Goal: Information Seeking & Learning: Find specific fact

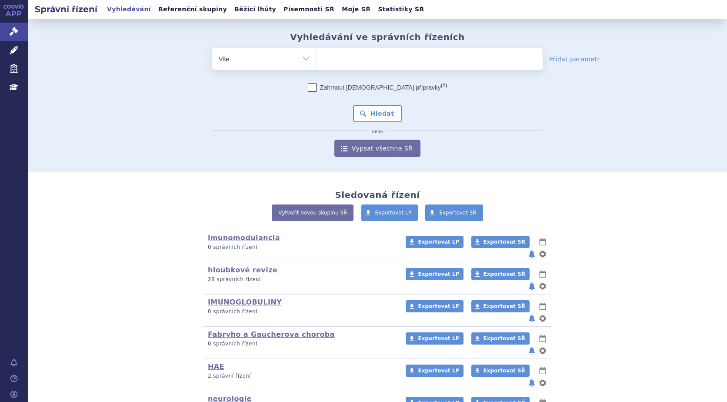
scroll to position [77, 0]
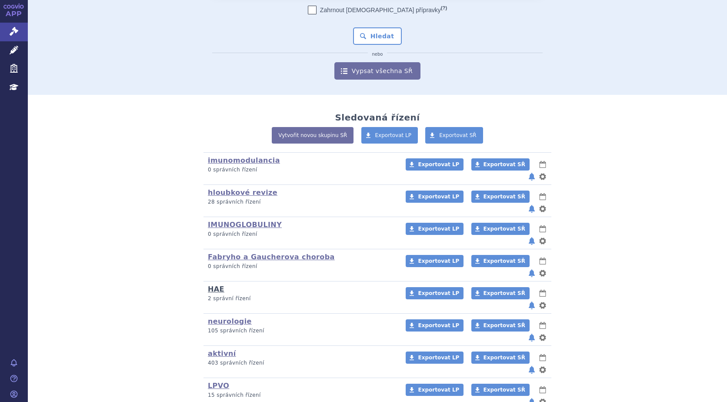
click at [211, 285] on link "HAE" at bounding box center [216, 289] width 17 height 8
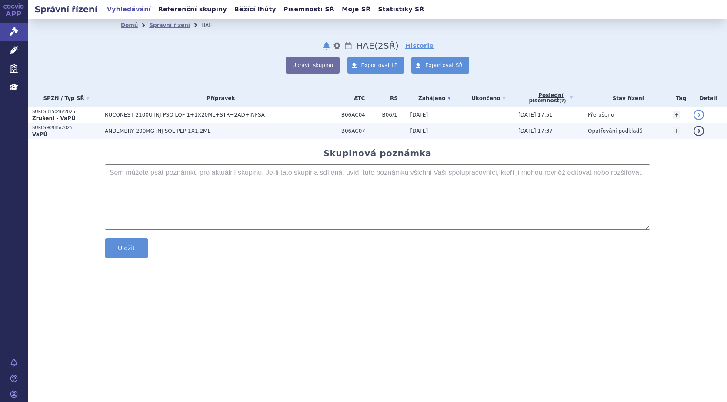
click at [34, 128] on p "SUKLS90985/2025" at bounding box center [66, 128] width 68 height 6
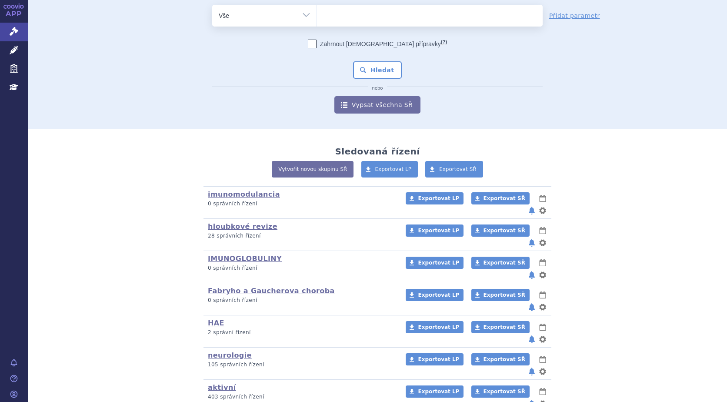
scroll to position [77, 0]
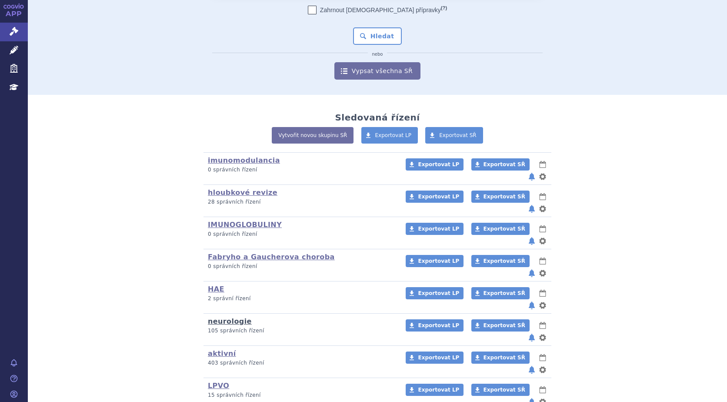
click at [218, 317] on link "neurologie" at bounding box center [230, 321] width 44 height 8
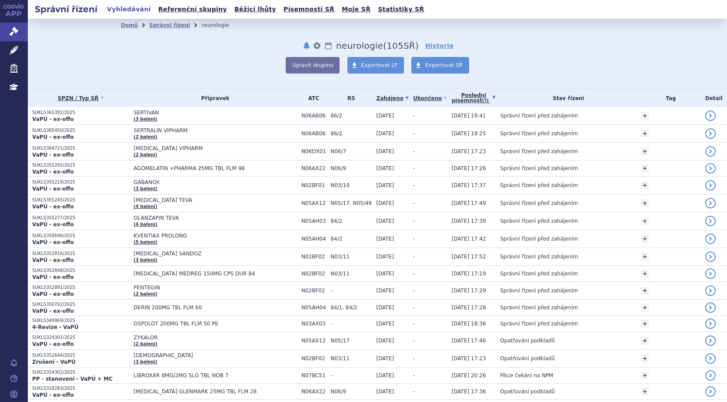
click at [471, 98] on link "Poslední písemnost (?)" at bounding box center [474, 98] width 44 height 18
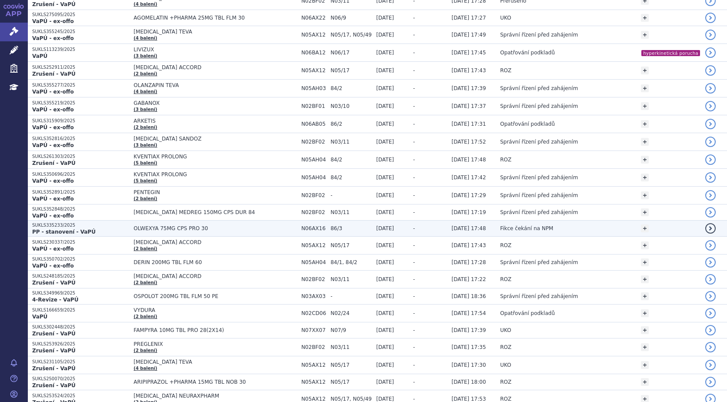
scroll to position [652, 0]
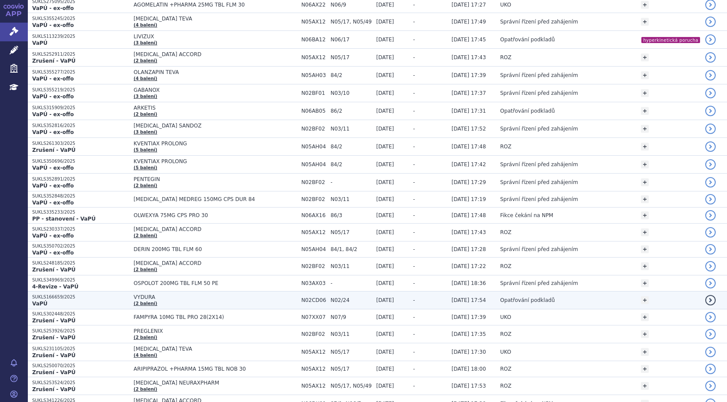
click at [53, 303] on p "VaPÚ" at bounding box center [80, 303] width 97 height 7
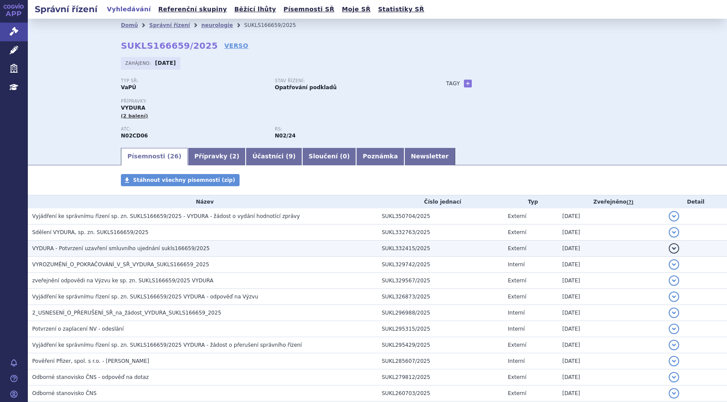
click at [95, 248] on span "VYDURA - Potvrzení uzavření smluvního ujednání sukls166659/2025" at bounding box center [120, 248] width 177 height 6
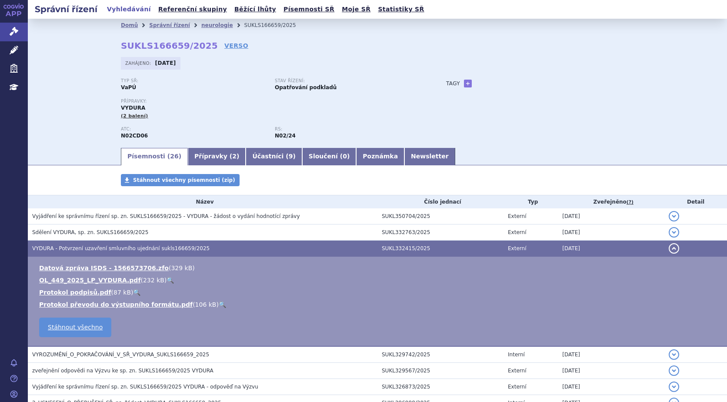
click at [167, 279] on link "🔍" at bounding box center [170, 280] width 7 height 7
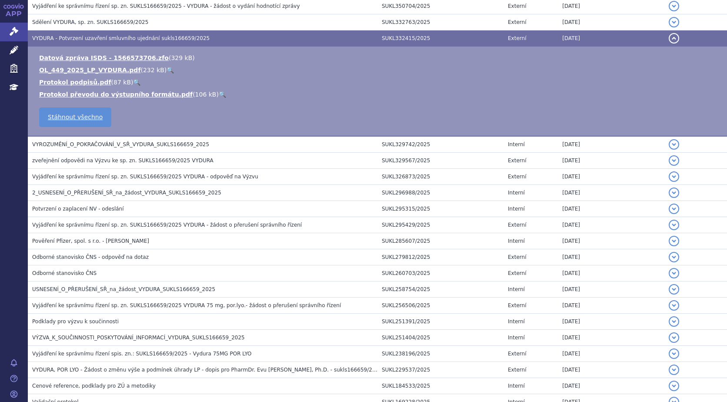
scroll to position [193, 0]
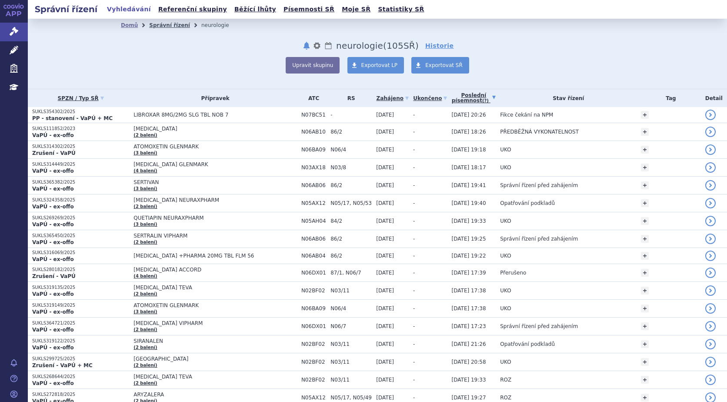
click at [169, 24] on link "Správní řízení" at bounding box center [169, 25] width 41 height 6
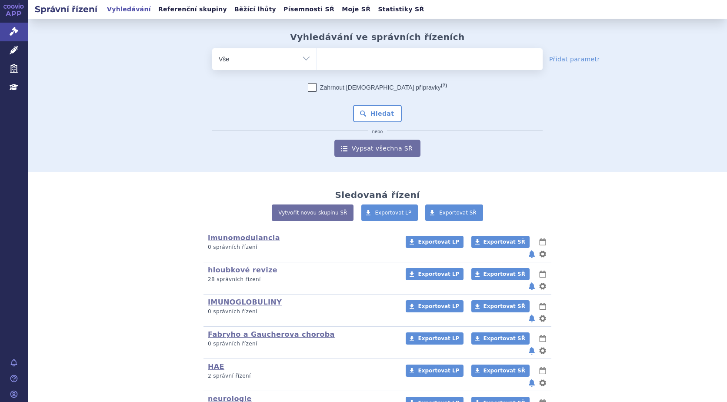
click at [364, 54] on ul at bounding box center [430, 57] width 226 height 18
click at [317, 54] on select at bounding box center [317, 59] width 0 height 22
type input "SI"
type input "SIL"
type input "SILAN"
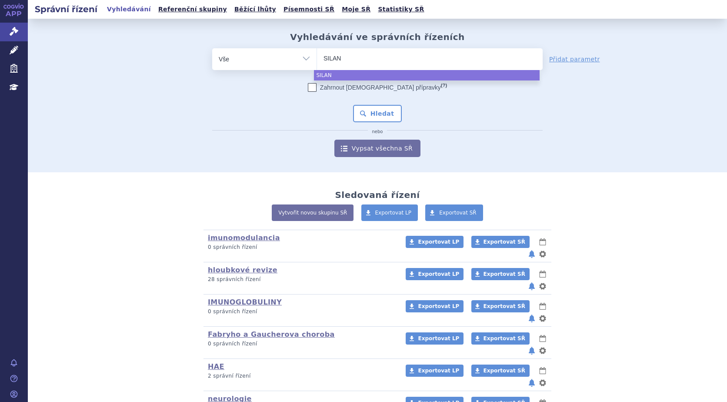
type input "SILANA"
type input "SILANAR"
select select "SILANAR"
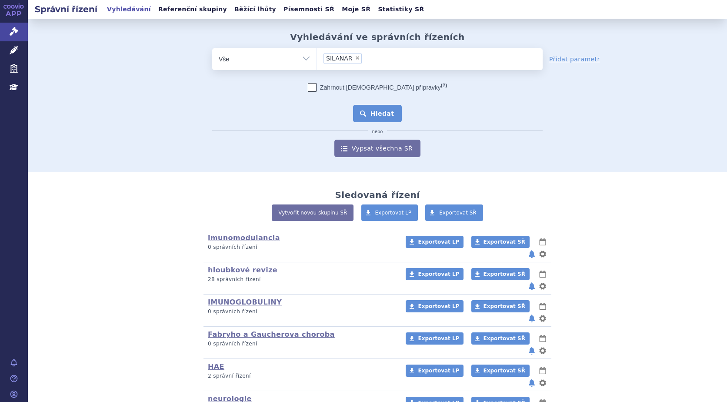
click at [379, 108] on button "Hledat" at bounding box center [377, 113] width 49 height 17
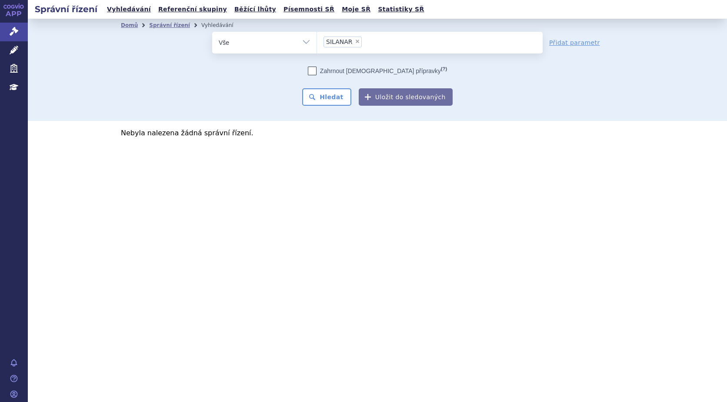
click at [331, 38] on li "× SILANAR" at bounding box center [343, 42] width 38 height 11
click at [317, 38] on select "SILANAR" at bounding box center [317, 42] width 0 height 22
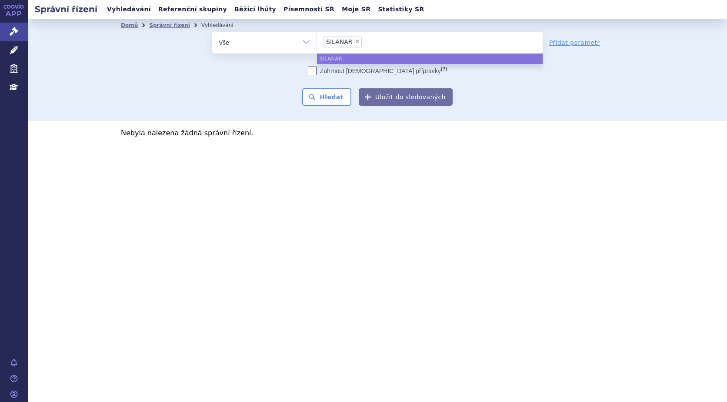
click at [355, 40] on span "×" at bounding box center [357, 41] width 5 height 5
click at [317, 40] on select "SILANAR" at bounding box center [317, 42] width 0 height 22
select select
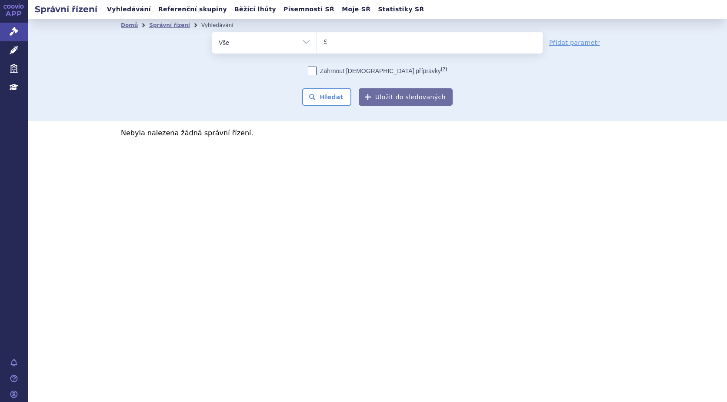
type input "SI"
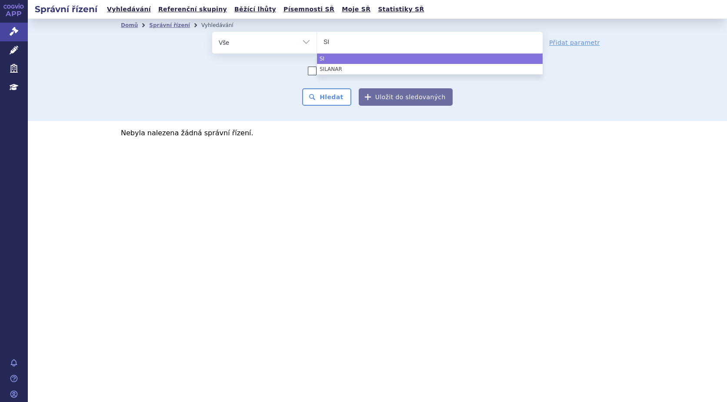
type input "SIA"
type input "SIAL"
type input "SIALA"
type input "SIALAN"
type input "SIALANA"
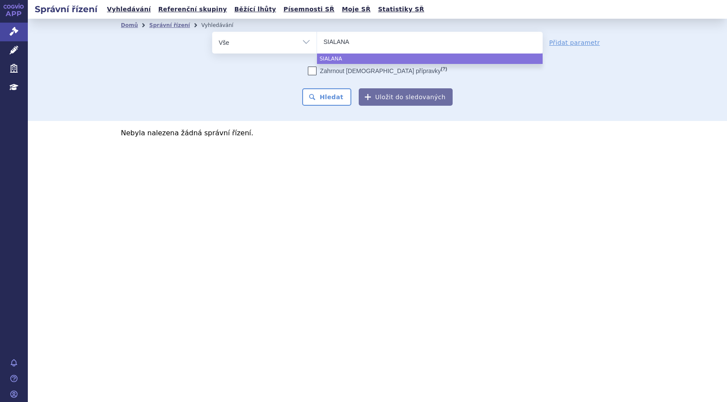
type input "SIALANAR"
select select "SIALANAR"
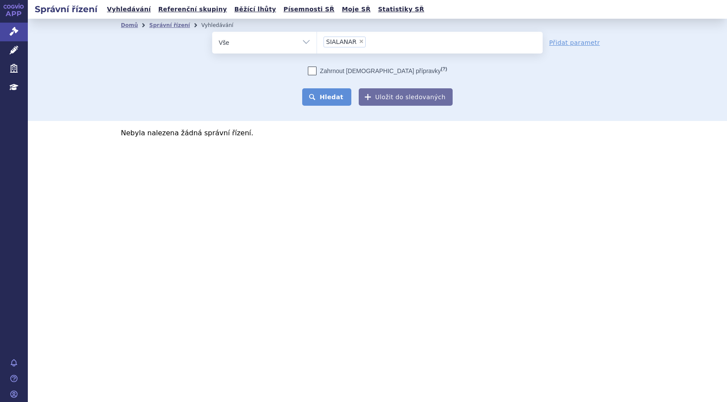
click at [332, 99] on button "Hledat" at bounding box center [326, 96] width 49 height 17
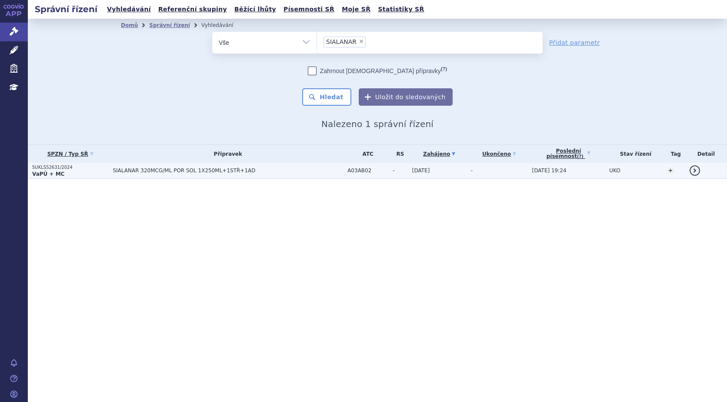
click at [53, 171] on strong "VaPÚ + MC" at bounding box center [48, 174] width 32 height 6
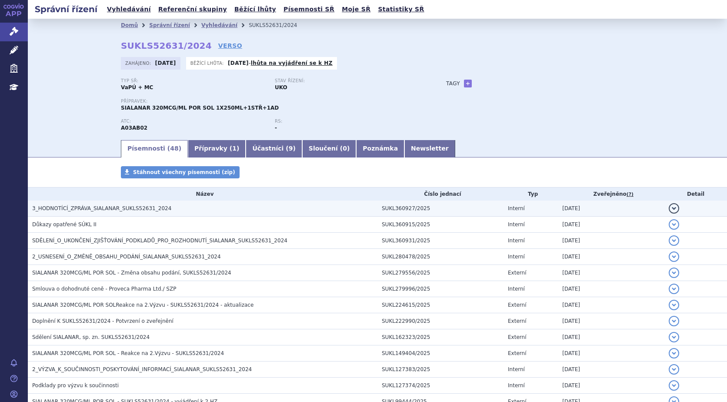
click at [149, 208] on span "3_HODNOTÍCÍ_ZPRÁVA_SIALANAR_SUKLS52631_2024" at bounding box center [101, 208] width 139 height 6
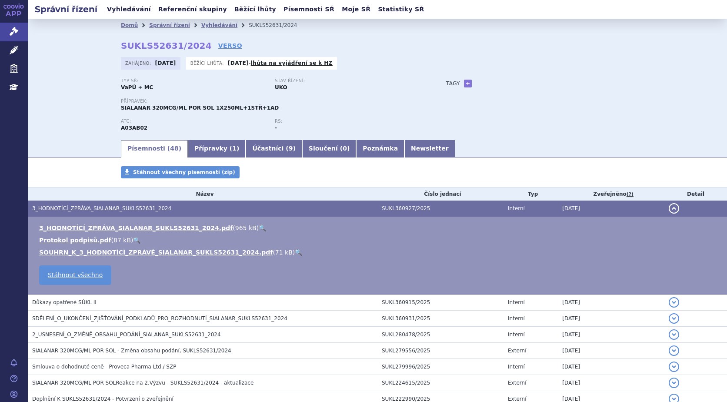
click at [259, 228] on link "🔍" at bounding box center [262, 227] width 7 height 7
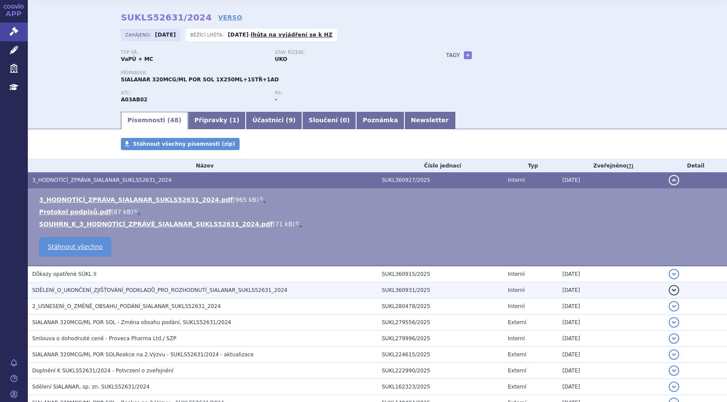
scroll to position [43, 0]
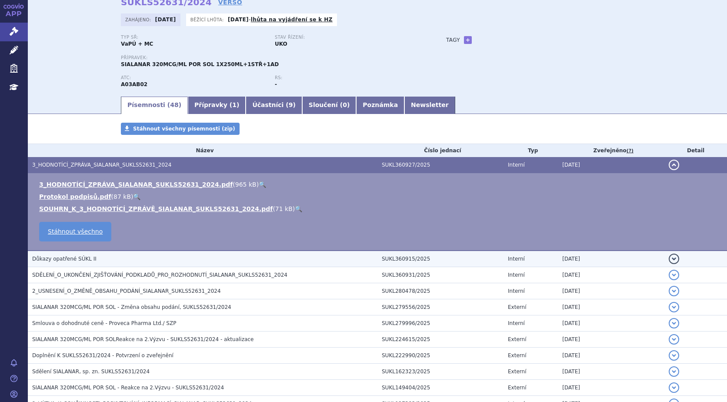
click at [89, 258] on h3 "Důkazy opatřené SÚKL II" at bounding box center [204, 258] width 345 height 9
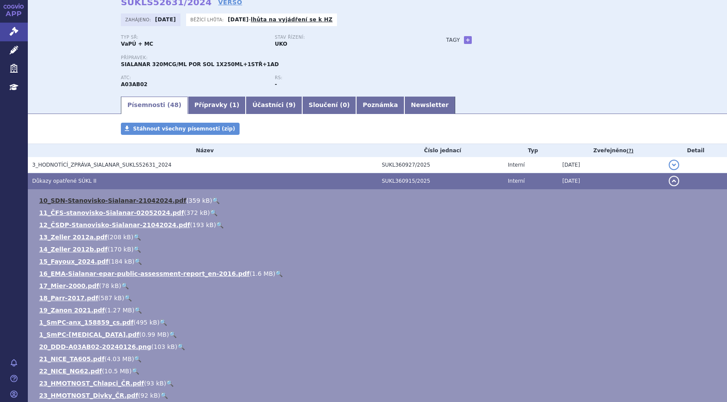
click at [61, 201] on link "10_SDN-Stanovisko-Sialanar-21042024.pdf" at bounding box center [112, 200] width 147 height 7
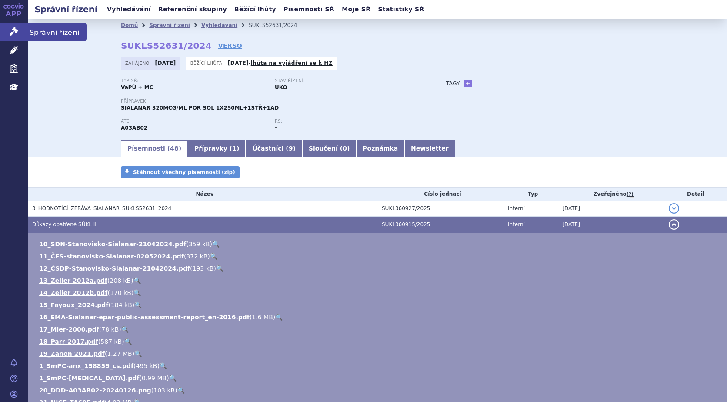
click at [7, 32] on link "Správní řízení" at bounding box center [14, 32] width 28 height 18
click at [47, 34] on span "Správní řízení" at bounding box center [57, 32] width 59 height 18
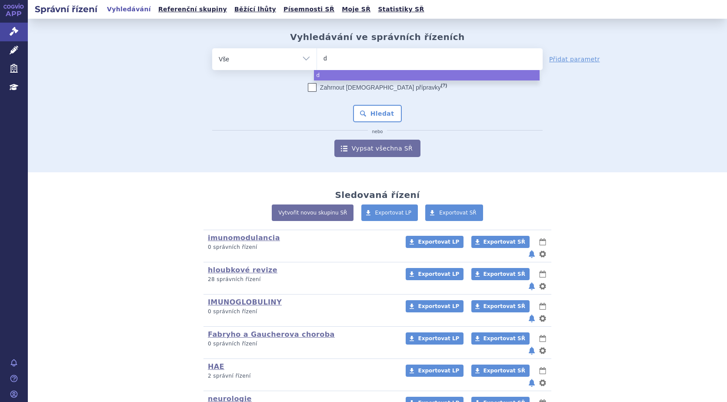
type input "dy"
type input "dys"
type input "dysp"
type input "dyspor"
type input "[MEDICAL_DATA]"
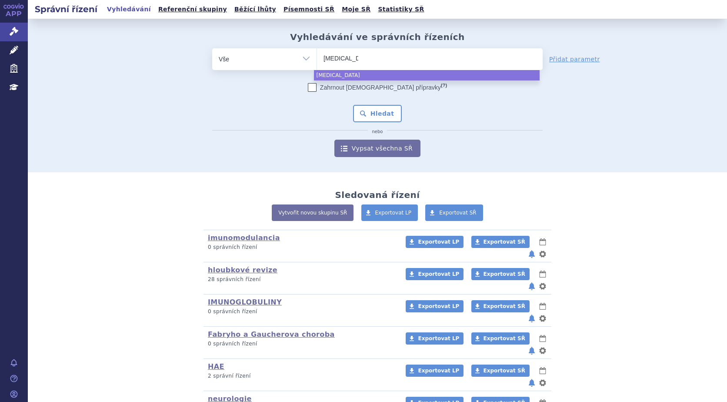
select select "[MEDICAL_DATA]"
click at [367, 126] on div "Zahrnout bratrské přípravky (?) Hledat nebo Vypsat všechna SŘ" at bounding box center [377, 120] width 331 height 74
click at [375, 114] on button "Hledat" at bounding box center [377, 113] width 49 height 17
click at [353, 105] on button "Hledat" at bounding box center [377, 113] width 49 height 17
click at [371, 116] on button "Hledat" at bounding box center [377, 113] width 49 height 17
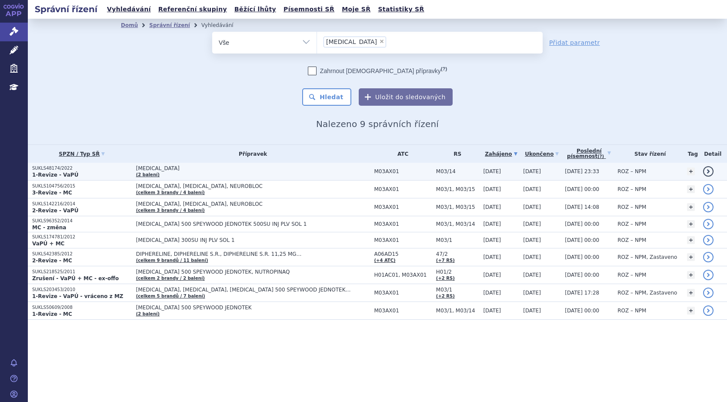
click at [66, 174] on strong "1-Revize - VaPÚ" at bounding box center [55, 175] width 46 height 6
click at [708, 171] on link "detail" at bounding box center [708, 171] width 10 height 10
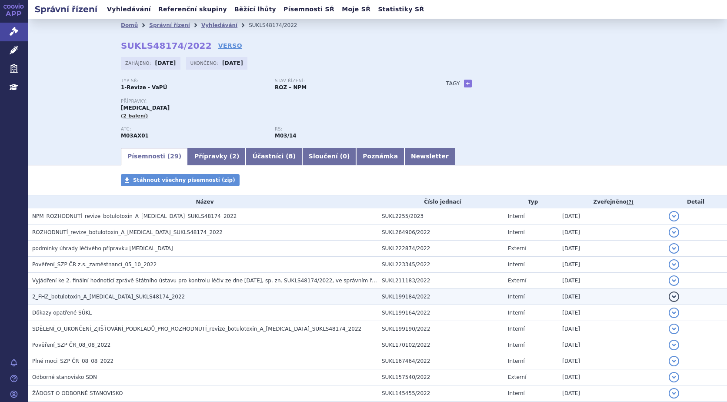
click at [132, 295] on span "2_FHZ_botulotoxin_A_DYSPORT_SUKLS48174_2022" at bounding box center [108, 297] width 153 height 6
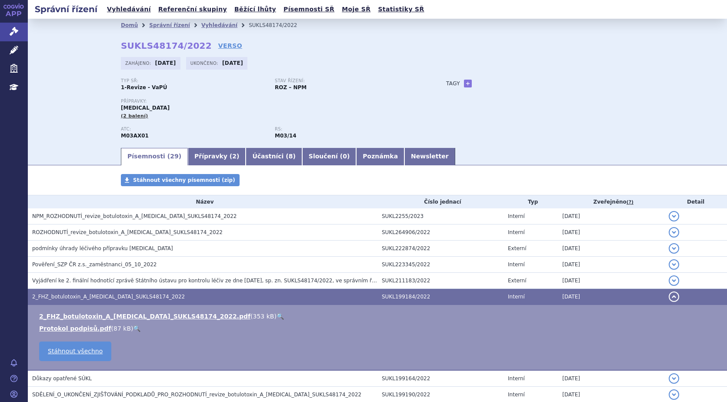
click at [277, 314] on link "🔍" at bounding box center [280, 316] width 7 height 7
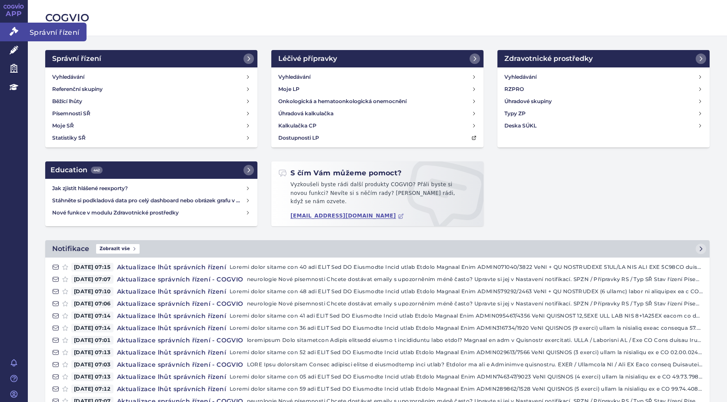
click at [8, 32] on link "Správní řízení" at bounding box center [14, 32] width 28 height 18
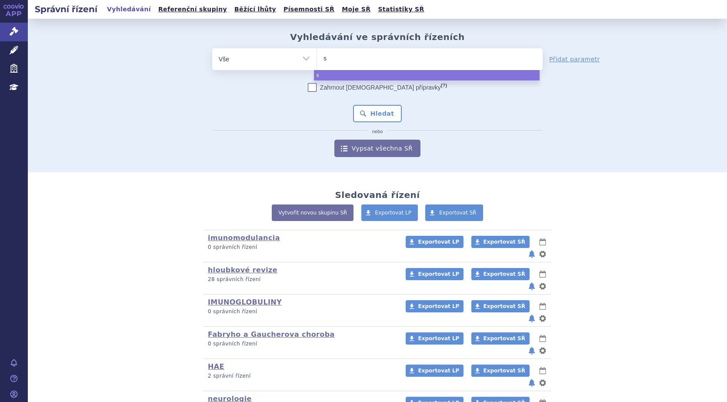
type input "si"
type input "sin"
type input "sinal"
type input "sinala"
type input "sinalar"
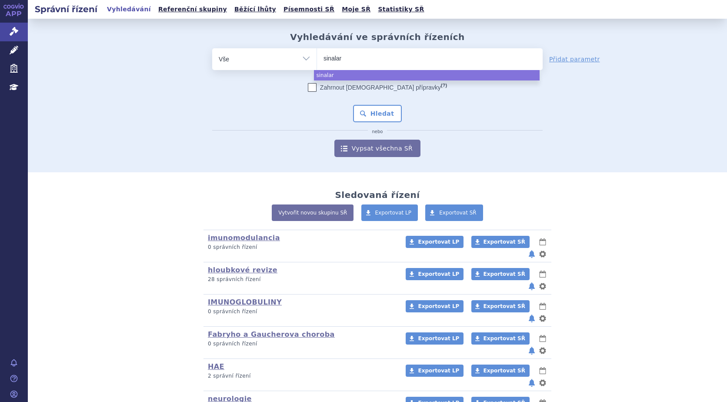
type input "sianalar"
click at [344, 60] on input "sianalar" at bounding box center [342, 58] width 37 height 11
select select "sianalar"
click at [352, 60] on span "×" at bounding box center [354, 57] width 5 height 5
click at [317, 60] on select "sianalar" at bounding box center [317, 59] width 0 height 22
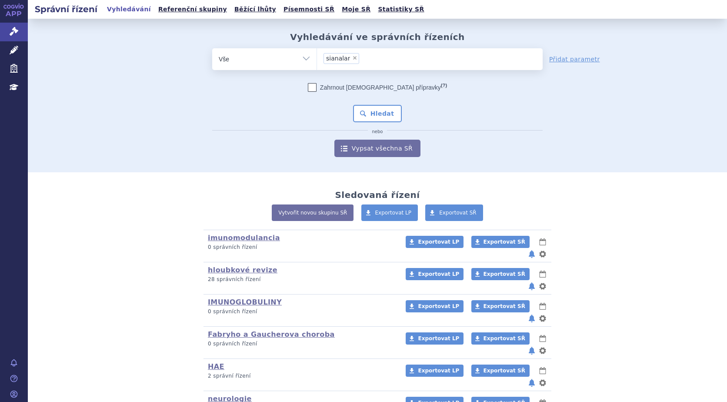
select select
type input "s"
type input "si"
type input "sial"
type input "siala"
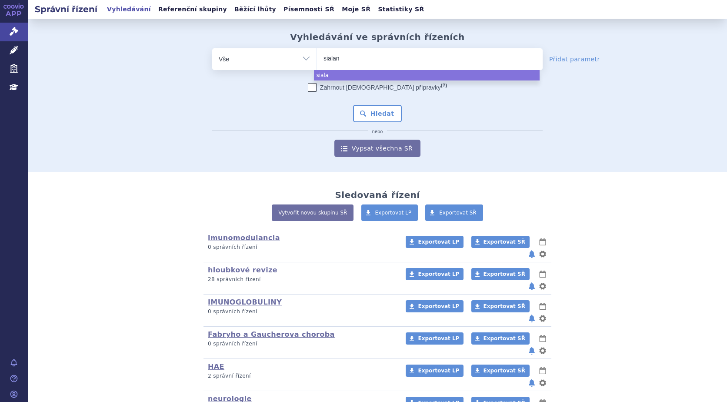
type input "sialana"
type input "sialanar"
select select "sialanar"
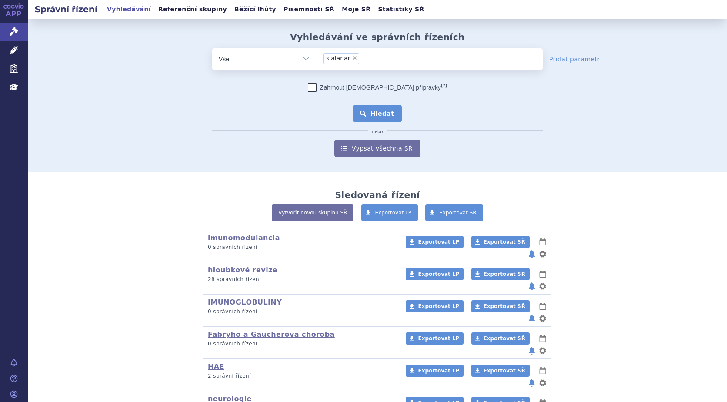
click at [372, 114] on button "Hledat" at bounding box center [377, 113] width 49 height 17
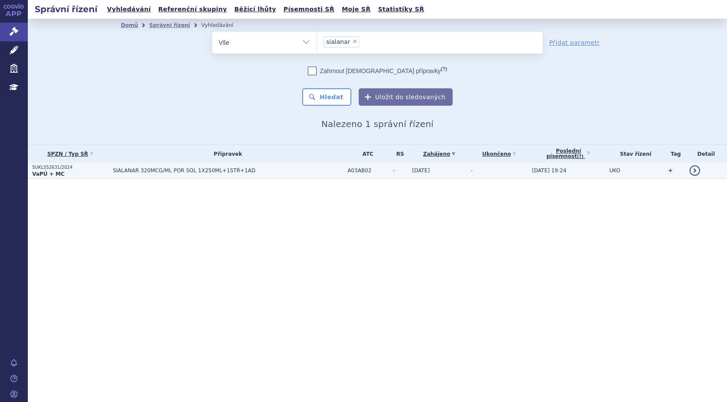
click at [122, 172] on span "SIALANAR 320MCG/ML POR SOL 1X250ML+1STŘ+1AD" at bounding box center [221, 170] width 217 height 6
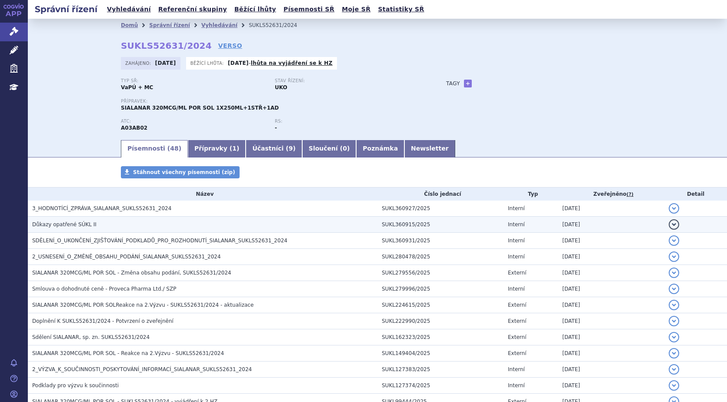
click at [77, 229] on td "Důkazy opatřené SÚKL II" at bounding box center [203, 225] width 350 height 16
click at [669, 224] on button "detail" at bounding box center [674, 224] width 10 height 10
click at [669, 221] on button "detail" at bounding box center [674, 224] width 10 height 10
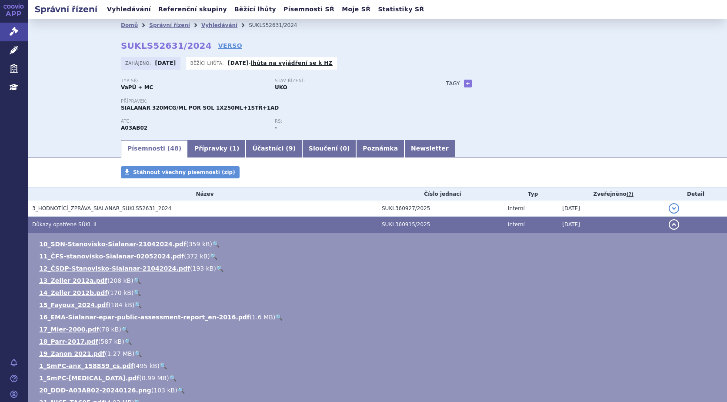
click at [216, 266] on link "🔍" at bounding box center [219, 268] width 7 height 7
